Goal: Task Accomplishment & Management: Manage account settings

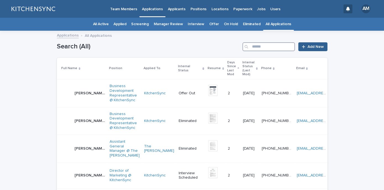
click at [270, 47] on input "Search" at bounding box center [268, 46] width 52 height 9
type input "******"
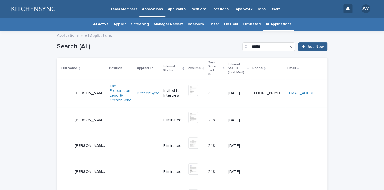
click at [89, 91] on td "[PERSON_NAME] [PERSON_NAME]" at bounding box center [82, 93] width 51 height 28
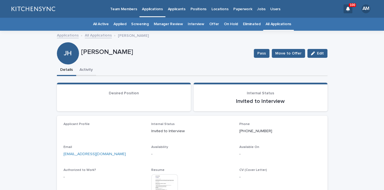
click at [84, 68] on button "Activity" at bounding box center [86, 70] width 20 height 12
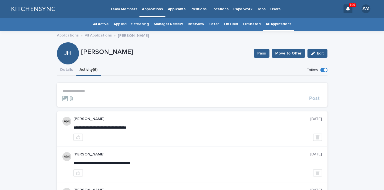
click at [83, 91] on p "**********" at bounding box center [192, 91] width 260 height 5
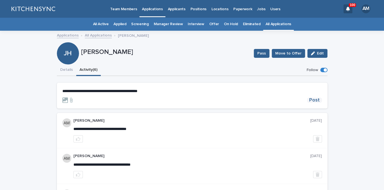
click at [311, 102] on span "Post" at bounding box center [314, 99] width 10 height 5
click at [67, 71] on button "Details" at bounding box center [66, 70] width 19 height 12
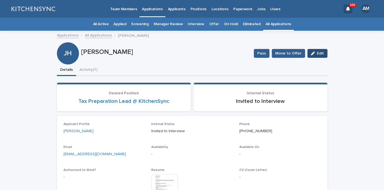
click at [322, 55] on span "Edit" at bounding box center [320, 53] width 7 height 4
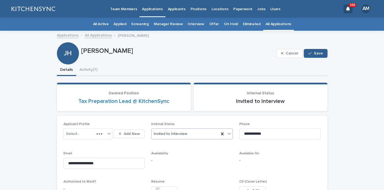
click at [200, 133] on div "Invited to Interview" at bounding box center [185, 133] width 67 height 9
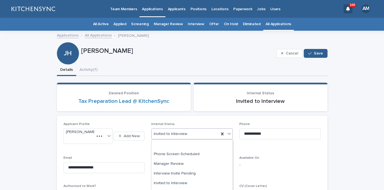
scroll to position [61, 0]
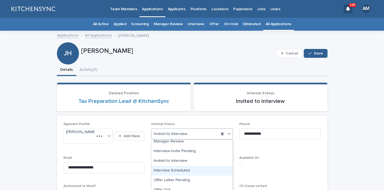
click at [193, 166] on div "Interview Scheduled" at bounding box center [192, 171] width 81 height 10
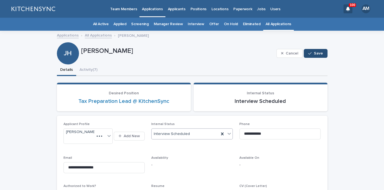
click at [314, 53] on div "button" at bounding box center [311, 53] width 6 height 4
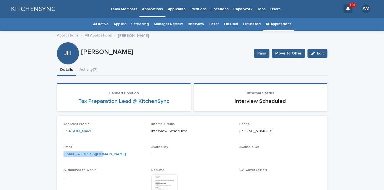
drag, startPoint x: 107, startPoint y: 153, endPoint x: 50, endPoint y: 154, distance: 57.4
click at [64, 154] on div "[EMAIL_ADDRESS][DOMAIN_NAME]" at bounding box center [104, 153] width 81 height 7
copy link "[EMAIL_ADDRESS][DOMAIN_NAME]"
click at [275, 22] on link "All Applications" at bounding box center [279, 24] width 26 height 13
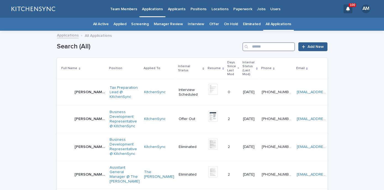
click at [279, 47] on input "Search" at bounding box center [268, 46] width 52 height 9
type input "*"
type input "*****"
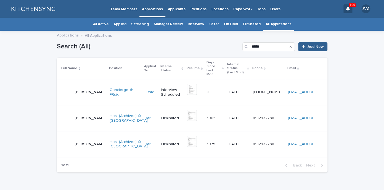
click at [94, 88] on div "[PERSON_NAME] [PERSON_NAME]" at bounding box center [90, 92] width 31 height 9
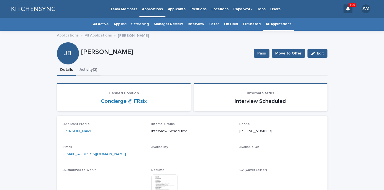
click at [94, 71] on button "Activity (3)" at bounding box center [88, 70] width 24 height 12
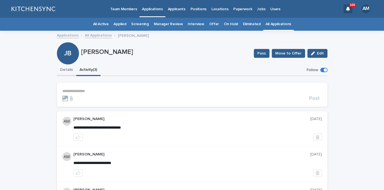
click at [70, 74] on button "Details" at bounding box center [66, 70] width 19 height 12
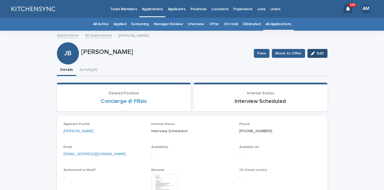
click at [319, 56] on button "Edit" at bounding box center [317, 53] width 20 height 9
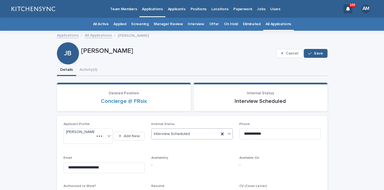
click at [194, 133] on div "Interview Scheduled" at bounding box center [185, 133] width 67 height 9
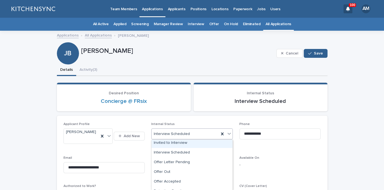
click at [188, 145] on div "Invited to Interview" at bounding box center [192, 143] width 81 height 10
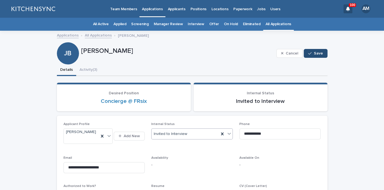
click at [314, 54] on div "button" at bounding box center [311, 53] width 6 height 4
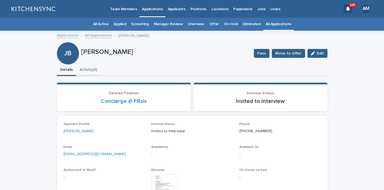
click at [89, 73] on button "Activity (3)" at bounding box center [88, 70] width 24 height 12
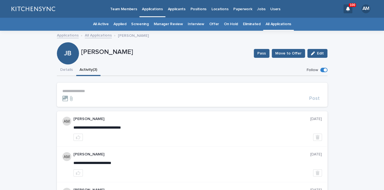
click at [88, 91] on p "**********" at bounding box center [192, 91] width 260 height 5
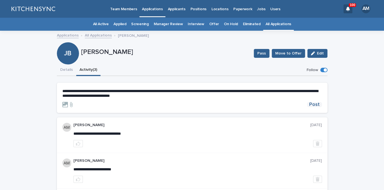
click at [318, 106] on span "Post" at bounding box center [314, 104] width 10 height 5
click at [64, 66] on button "Details" at bounding box center [66, 70] width 19 height 12
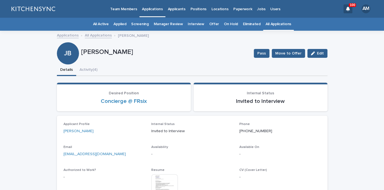
click at [273, 22] on link "All Applications" at bounding box center [279, 24] width 26 height 13
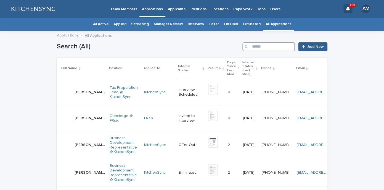
click at [270, 44] on input "Search" at bounding box center [268, 46] width 52 height 9
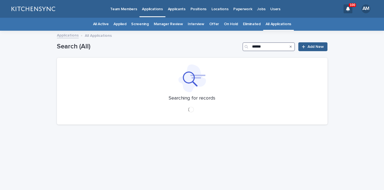
type input "******"
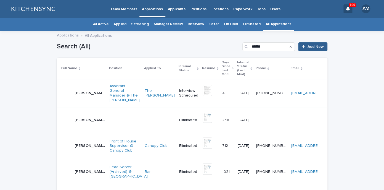
click at [90, 90] on p "[PERSON_NAME]" at bounding box center [91, 93] width 32 height 6
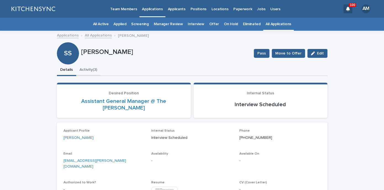
click at [91, 72] on button "Activity (3)" at bounding box center [88, 70] width 24 height 12
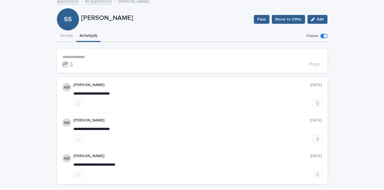
scroll to position [35, 0]
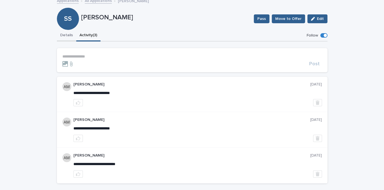
click at [67, 38] on button "Details" at bounding box center [66, 36] width 19 height 12
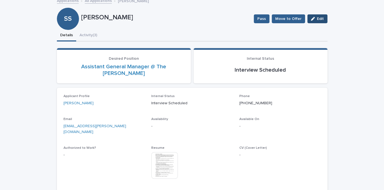
click at [322, 20] on span "Edit" at bounding box center [320, 19] width 7 height 4
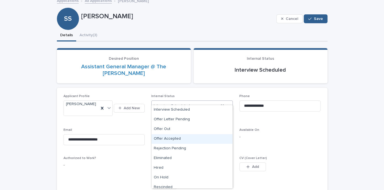
scroll to position [69, 0]
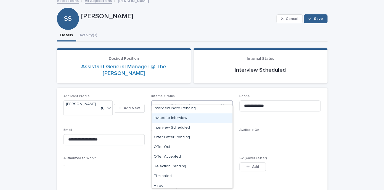
click at [183, 119] on div "Invited to Interview" at bounding box center [192, 118] width 81 height 10
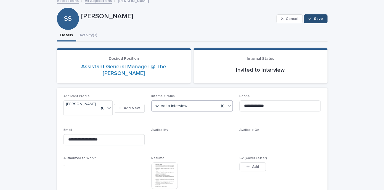
click at [324, 15] on button "Save" at bounding box center [315, 18] width 23 height 9
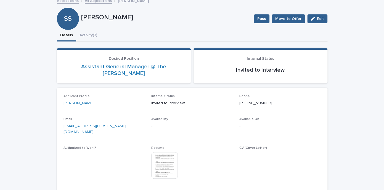
scroll to position [9, 0]
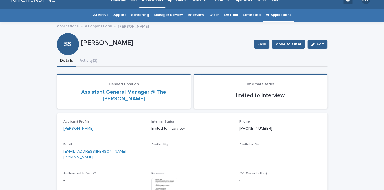
click at [277, 15] on link "All Applications" at bounding box center [279, 15] width 26 height 13
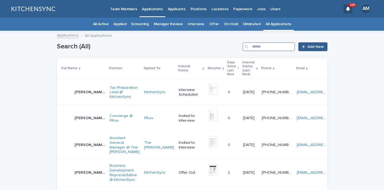
click at [265, 45] on input "Search" at bounding box center [268, 46] width 52 height 9
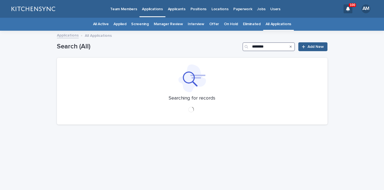
type input "********"
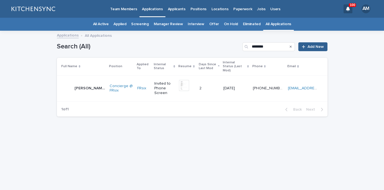
click at [81, 86] on p "[PERSON_NAME]" at bounding box center [91, 88] width 32 height 6
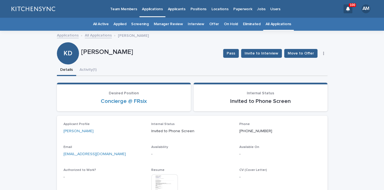
click at [323, 53] on icon "button" at bounding box center [323, 53] width 1 height 3
click at [307, 68] on button "Edit" at bounding box center [307, 64] width 36 height 9
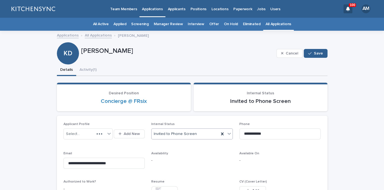
click at [203, 135] on div "Invited to Phone Screen" at bounding box center [185, 133] width 67 height 9
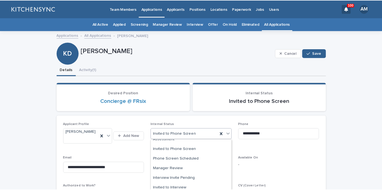
scroll to position [34, 0]
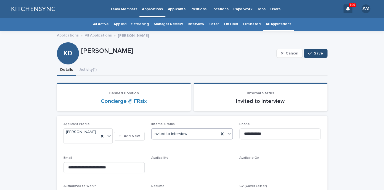
click at [311, 54] on icon "button" at bounding box center [309, 53] width 3 height 4
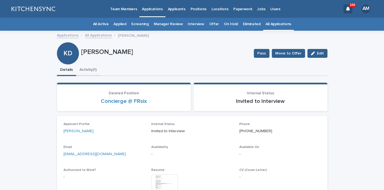
click at [91, 70] on button "Activity (1)" at bounding box center [88, 70] width 24 height 12
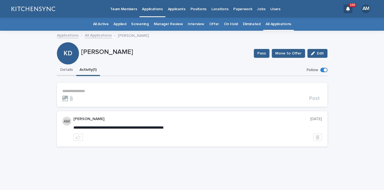
click at [69, 71] on button "Details" at bounding box center [66, 70] width 19 height 12
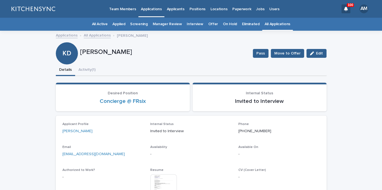
click at [275, 31] on div "**********" at bounding box center [191, 135] width 271 height 209
click at [275, 28] on link "All Applications" at bounding box center [278, 24] width 26 height 13
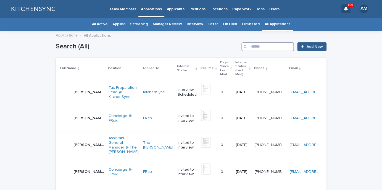
click at [275, 47] on input "Search" at bounding box center [267, 46] width 52 height 9
type input "******"
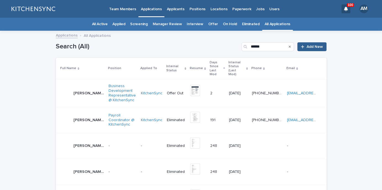
click at [85, 90] on p "[PERSON_NAME]" at bounding box center [89, 93] width 32 height 6
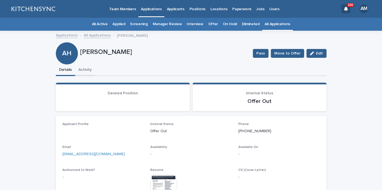
click at [85, 73] on button "Activity" at bounding box center [85, 70] width 20 height 12
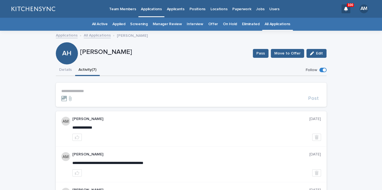
click at [278, 28] on link "All Applications" at bounding box center [278, 24] width 26 height 13
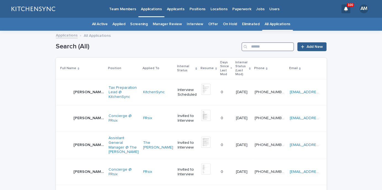
click at [274, 49] on input "Search" at bounding box center [267, 46] width 52 height 9
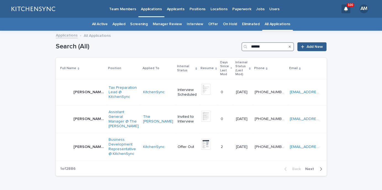
type input "******"
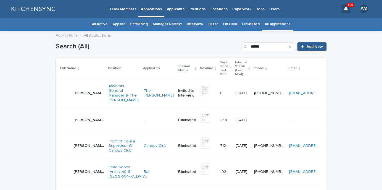
click at [77, 89] on div "[PERSON_NAME] [PERSON_NAME]" at bounding box center [88, 93] width 31 height 9
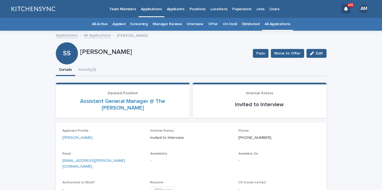
click at [281, 25] on link "All Applications" at bounding box center [278, 24] width 26 height 13
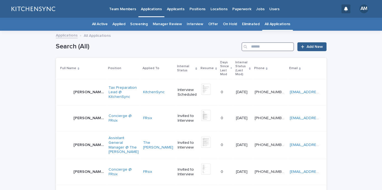
click at [275, 47] on input "Search" at bounding box center [267, 46] width 52 height 9
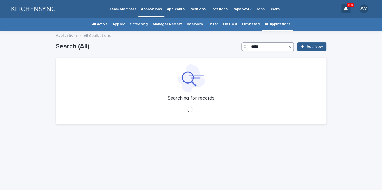
type input "*****"
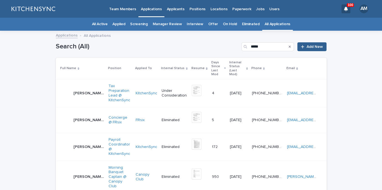
click at [86, 96] on td "[PERSON_NAME] [PERSON_NAME]" at bounding box center [81, 93] width 51 height 28
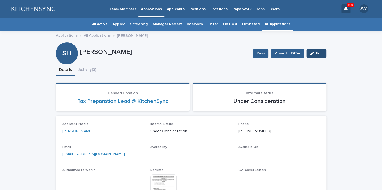
click at [315, 53] on div "button" at bounding box center [313, 53] width 6 height 4
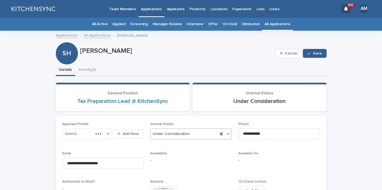
click at [192, 133] on div "Under Consideration" at bounding box center [183, 133] width 67 height 9
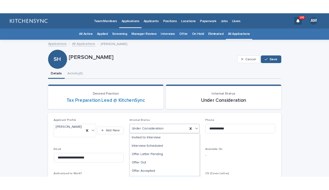
scroll to position [77, 0]
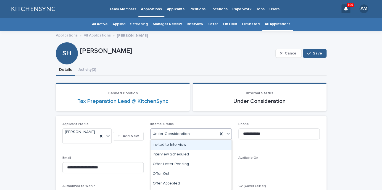
click at [196, 143] on div "Invited to Interview" at bounding box center [190, 145] width 81 height 10
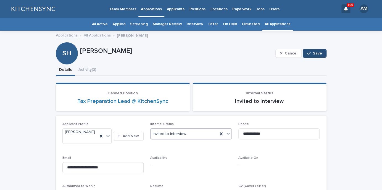
click at [320, 51] on button "Save" at bounding box center [314, 53] width 23 height 9
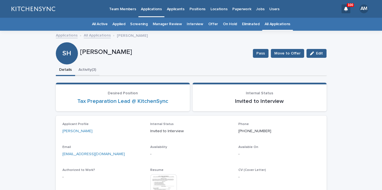
click at [94, 74] on button "Activity (3)" at bounding box center [87, 70] width 24 height 12
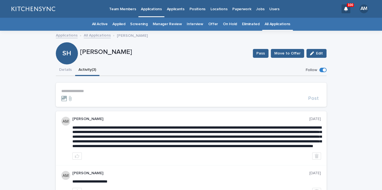
click at [90, 90] on p "**********" at bounding box center [191, 91] width 260 height 5
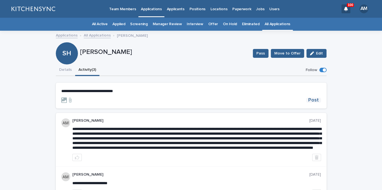
click at [318, 99] on span "Post" at bounding box center [313, 99] width 10 height 5
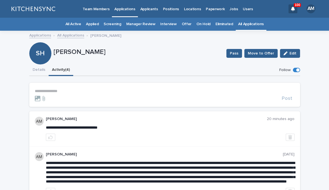
click at [273, 25] on div "All Active Applied Screening Manager Review Interview Offer On Hold Eliminated …" at bounding box center [164, 24] width 329 height 13
click at [248, 24] on link "All Applications" at bounding box center [251, 24] width 26 height 13
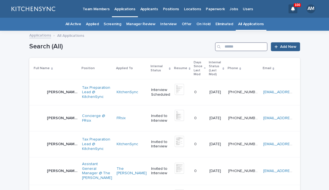
click at [239, 46] on input "Search" at bounding box center [241, 46] width 52 height 9
type input "*****"
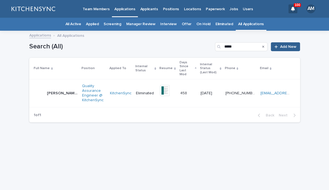
click at [59, 90] on p "[PERSON_NAME]" at bounding box center [63, 93] width 32 height 6
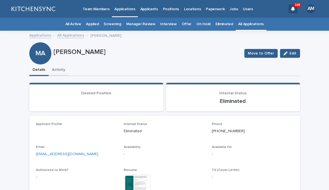
click at [65, 70] on button "Activity" at bounding box center [59, 70] width 20 height 12
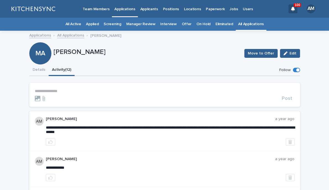
click at [256, 25] on link "All Applications" at bounding box center [251, 24] width 26 height 13
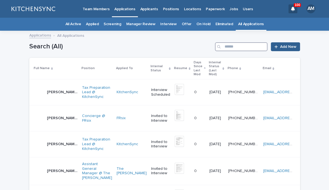
click at [242, 47] on input "Search" at bounding box center [241, 46] width 52 height 9
type input "******"
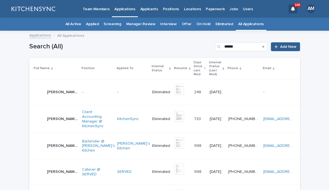
click at [63, 115] on p "[PERSON_NAME]" at bounding box center [63, 118] width 32 height 6
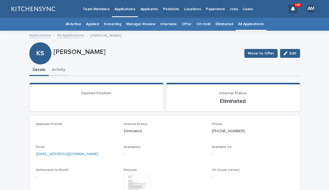
click at [61, 72] on button "Activity" at bounding box center [59, 70] width 20 height 12
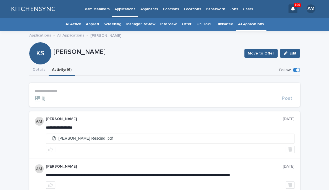
click at [250, 27] on link "All Applications" at bounding box center [251, 24] width 26 height 13
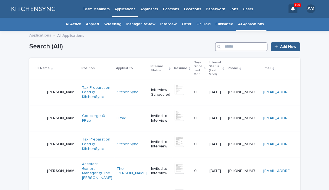
click at [244, 47] on input "Search" at bounding box center [241, 46] width 52 height 9
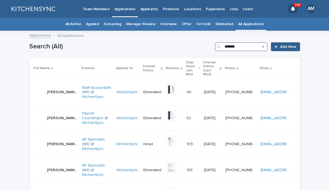
drag, startPoint x: 239, startPoint y: 46, endPoint x: 218, endPoint y: 46, distance: 20.2
click at [218, 46] on input "*******" at bounding box center [241, 46] width 52 height 9
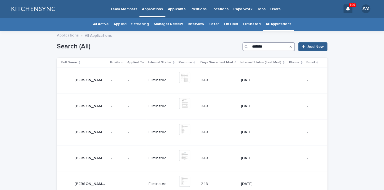
drag, startPoint x: 267, startPoint y: 50, endPoint x: 237, endPoint y: 49, distance: 30.7
click at [242, 49] on input "*******" at bounding box center [268, 46] width 52 height 9
type input "*****"
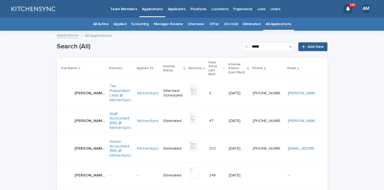
click at [83, 93] on td "[PERSON_NAME] [PERSON_NAME]" at bounding box center [82, 93] width 51 height 28
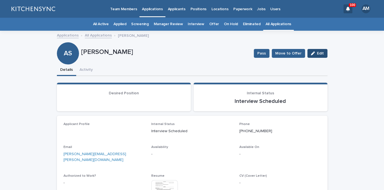
click at [317, 55] on span "Edit" at bounding box center [320, 53] width 7 height 4
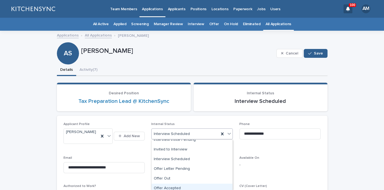
scroll to position [65, 0]
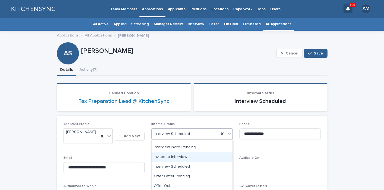
drag, startPoint x: 187, startPoint y: 135, endPoint x: 183, endPoint y: 160, distance: 25.2
click at [183, 156] on div "Invited to Interview" at bounding box center [192, 157] width 81 height 10
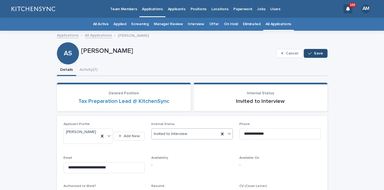
click at [315, 52] on span "Save" at bounding box center [318, 53] width 9 height 4
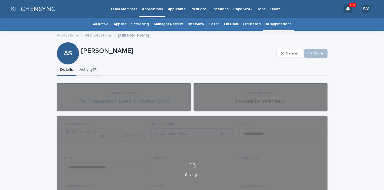
click at [94, 71] on button "Activity (7)" at bounding box center [88, 70] width 25 height 12
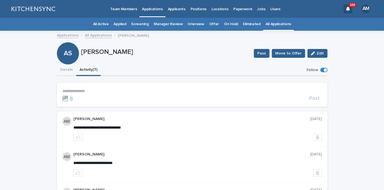
click at [88, 91] on p "**********" at bounding box center [192, 91] width 260 height 5
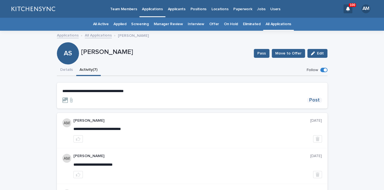
click at [318, 101] on span "Post" at bounding box center [314, 99] width 10 height 5
click at [62, 72] on button "Details" at bounding box center [66, 70] width 19 height 12
